Goal: Find specific page/section: Find specific page/section

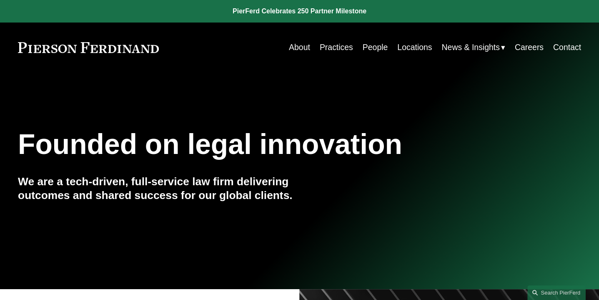
click at [401, 48] on link "Locations" at bounding box center [414, 47] width 35 height 16
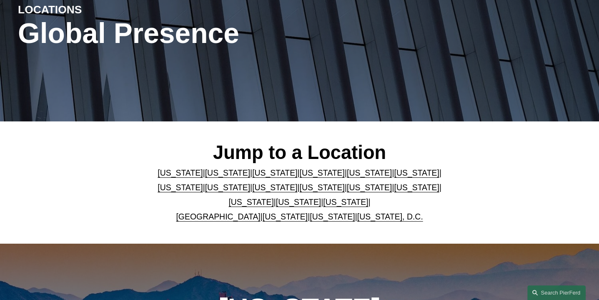
scroll to position [125, 0]
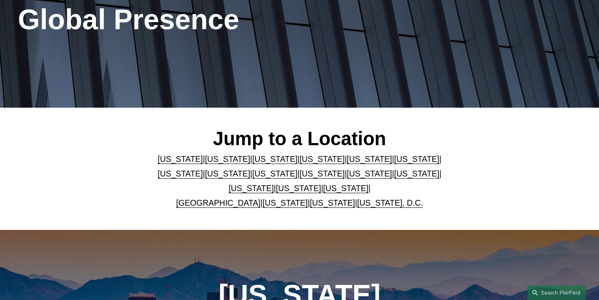
click at [16, 139] on div "Jump to a Location [US_STATE] | [US_STATE] | [US_STATE] | [US_STATE] | [US_STAT…" at bounding box center [299, 169] width 599 height 83
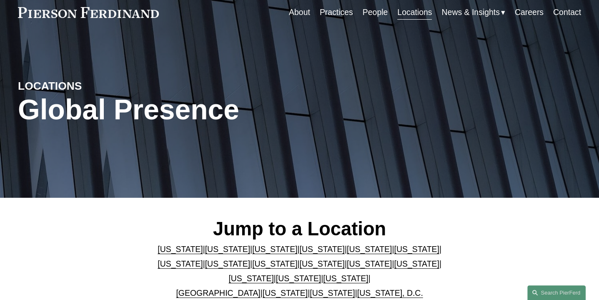
scroll to position [0, 0]
